Goal: Download file/media

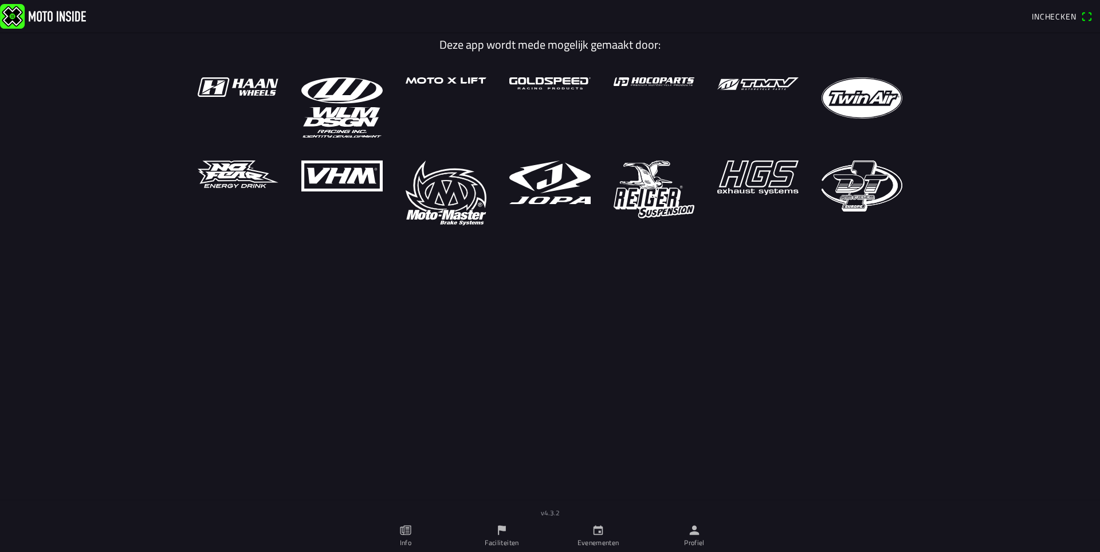
click at [597, 542] on ion-label "Evenementen" at bounding box center [598, 542] width 42 height 10
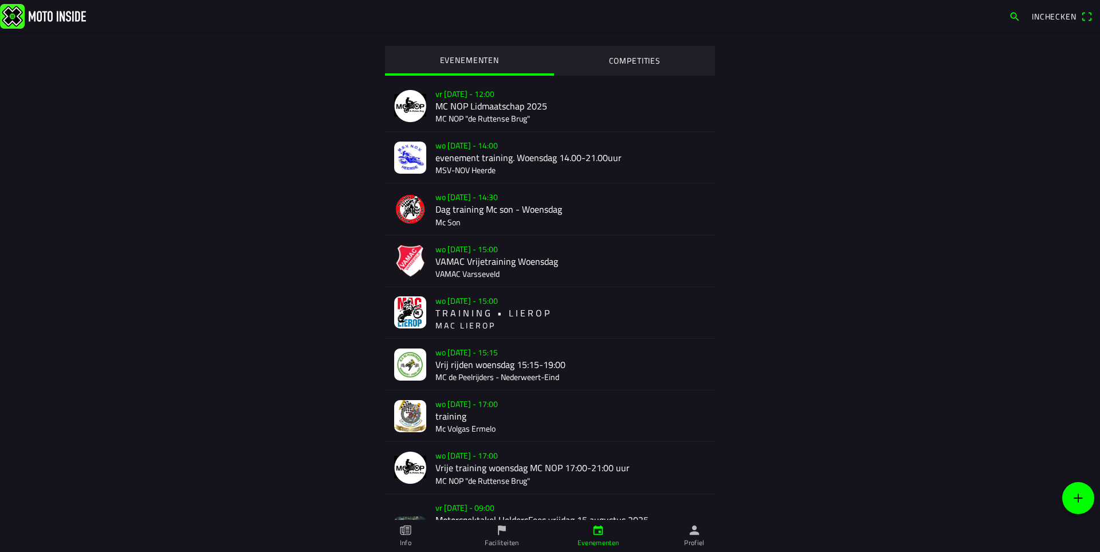
click at [482, 306] on div "wo [DATE] - 15:00 T R A I N I N G • L I E R O P M A C L I E R O P" at bounding box center [570, 312] width 270 height 51
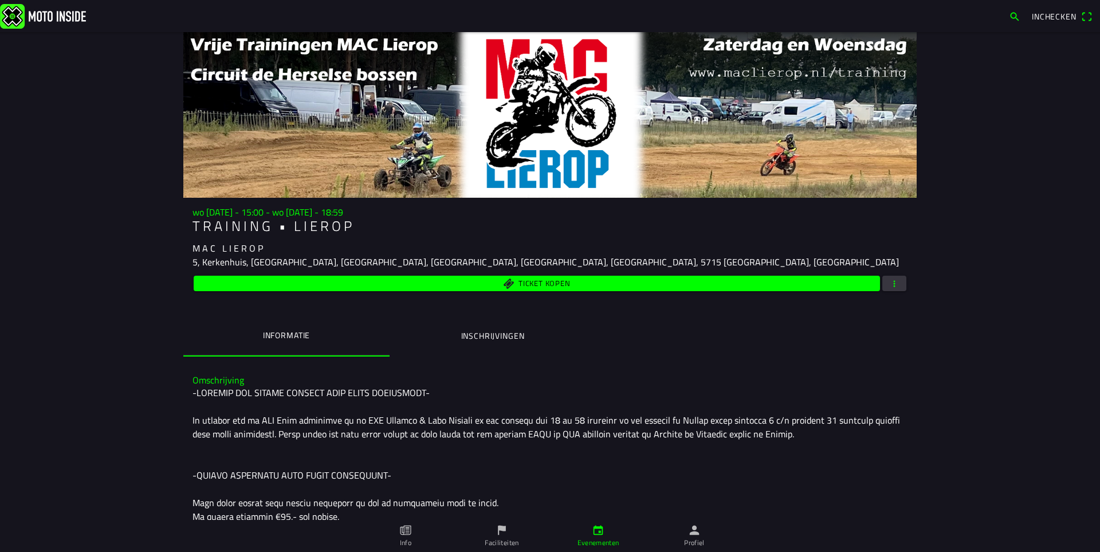
click at [501, 335] on ion-label "Inschrijvingen" at bounding box center [493, 335] width 64 height 13
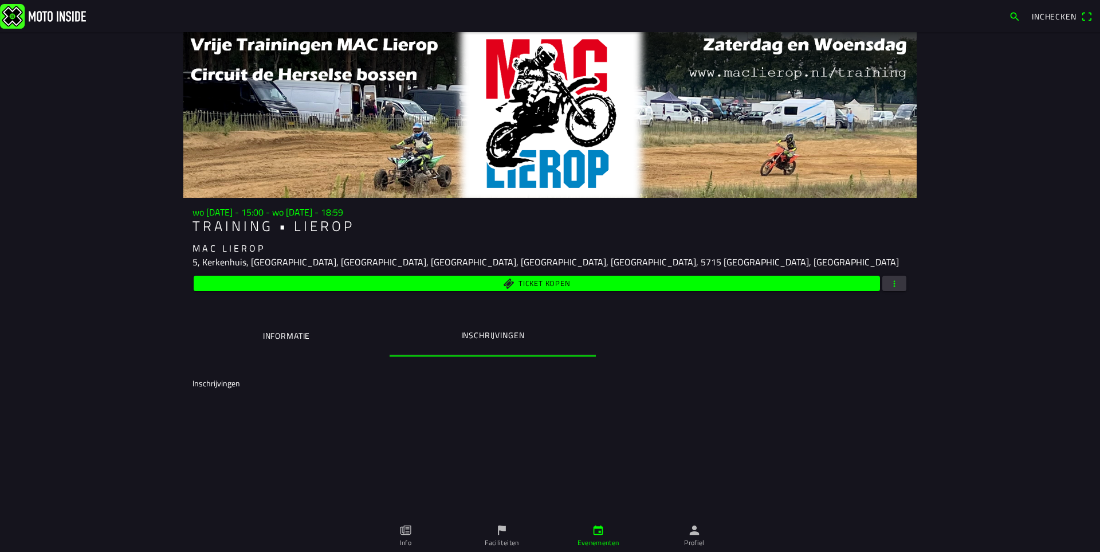
click at [895, 284] on button "button" at bounding box center [894, 283] width 24 height 15
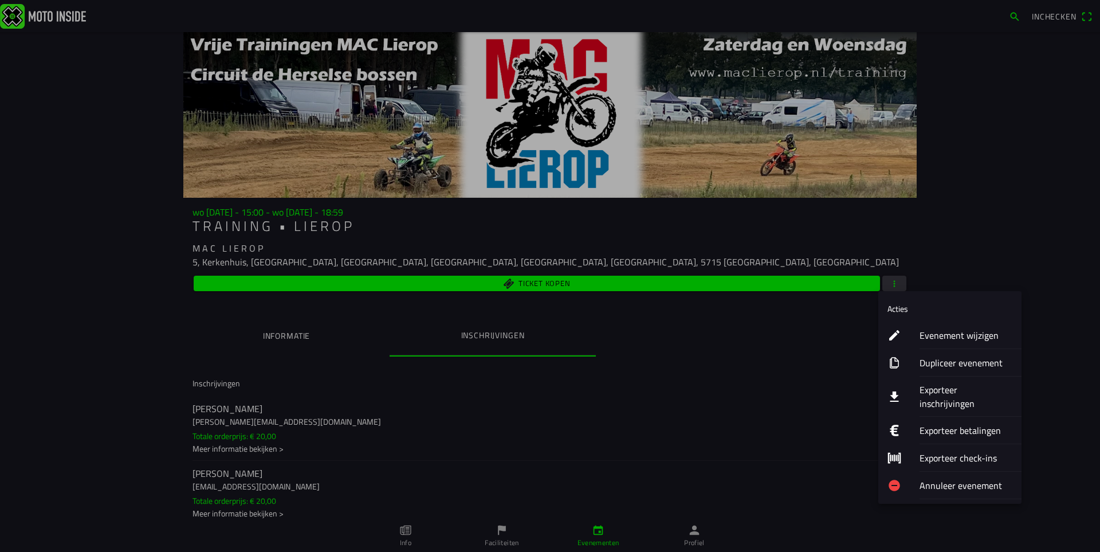
click at [935, 387] on ion-label "Exporteer inschrijvingen" at bounding box center [965, 396] width 93 height 27
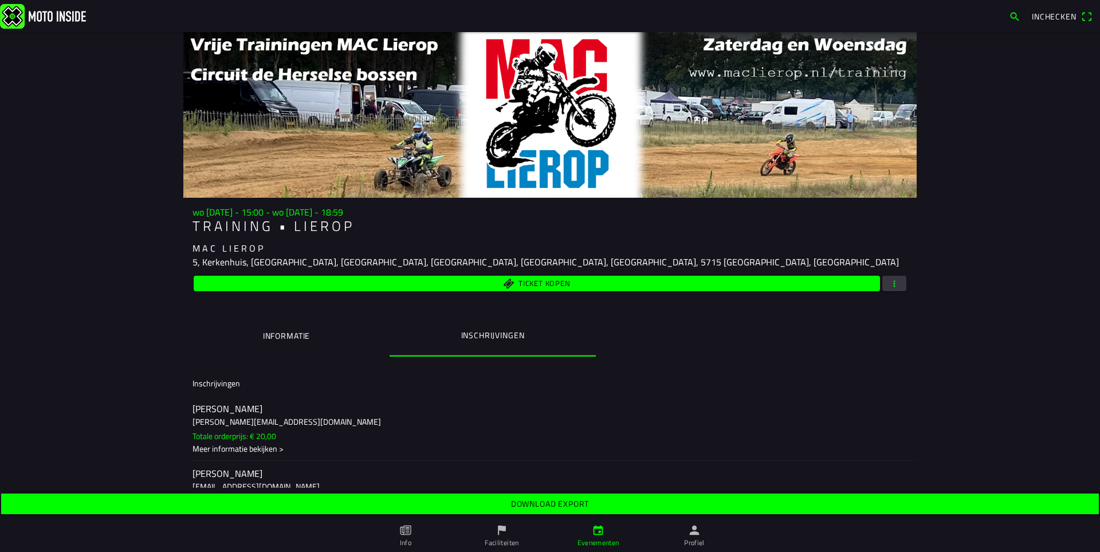
click at [0, 0] on slot "Download export" at bounding box center [0, 0] width 0 height 0
